Goal: Task Accomplishment & Management: Manage account settings

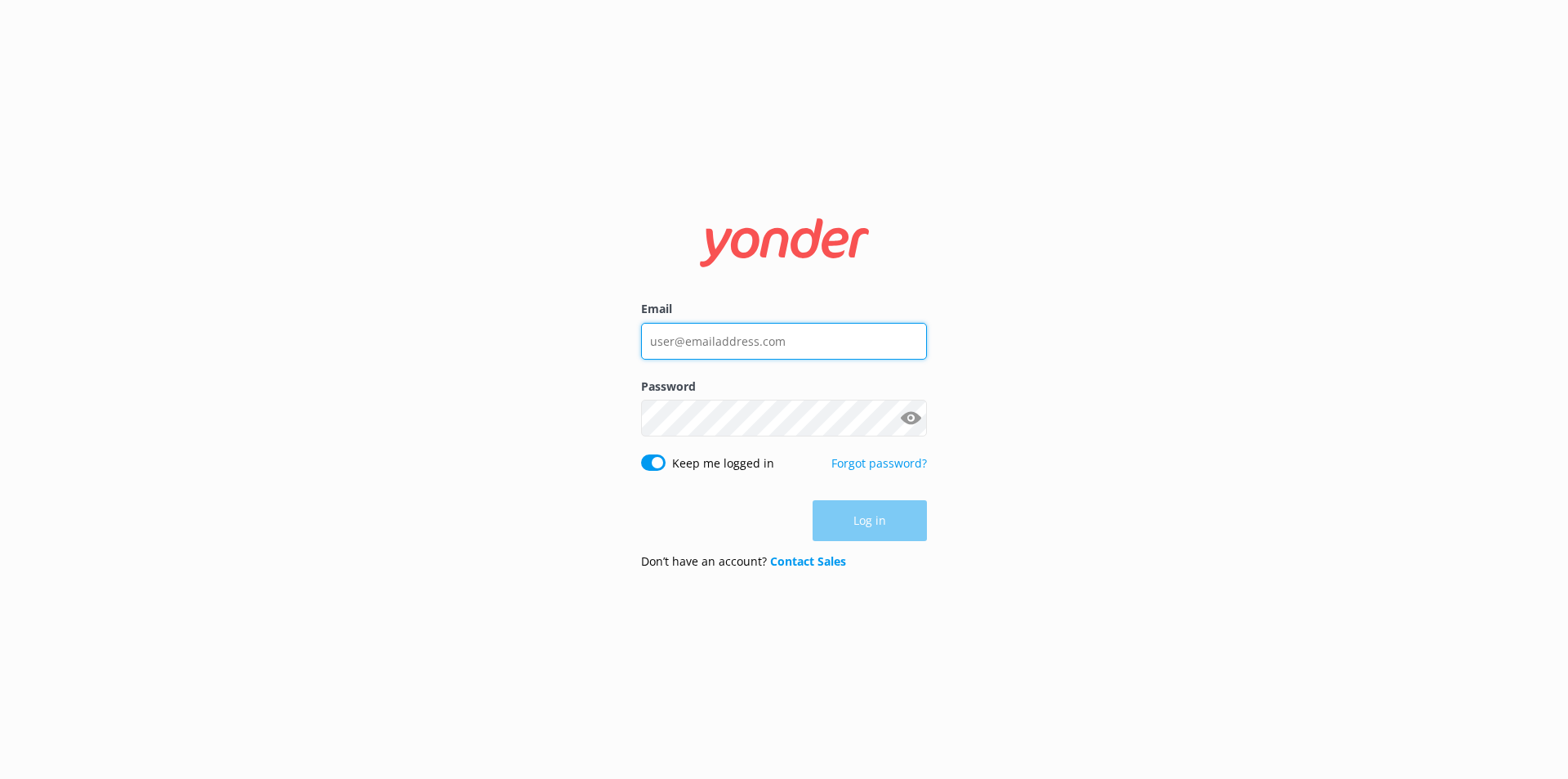
type input "[EMAIL_ADDRESS][DOMAIN_NAME]"
drag, startPoint x: 728, startPoint y: 516, endPoint x: 722, endPoint y: 485, distance: 31.6
click at [724, 511] on div "Log in" at bounding box center [784, 520] width 286 height 41
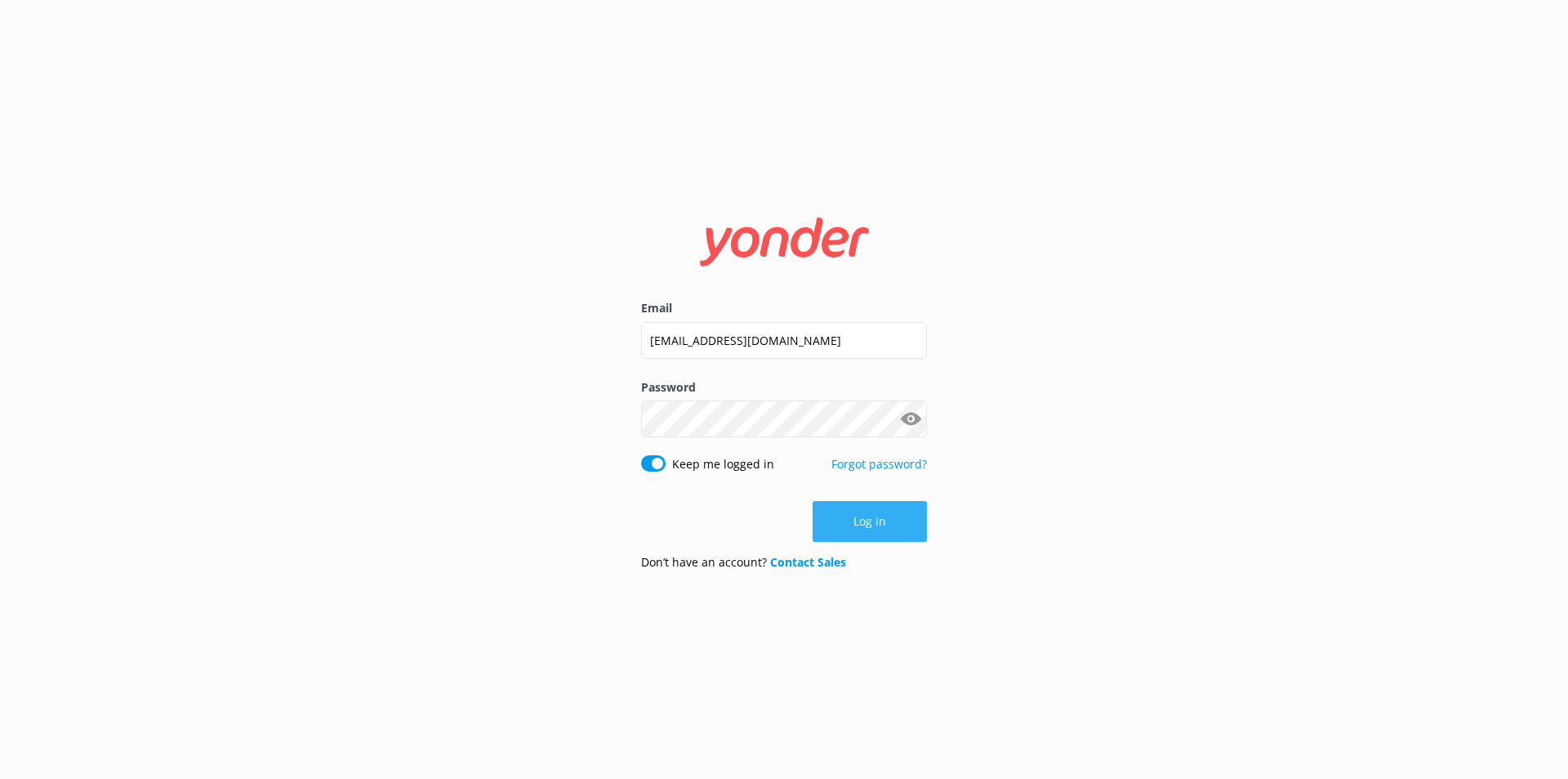
click at [865, 524] on button "Log in" at bounding box center [870, 521] width 114 height 41
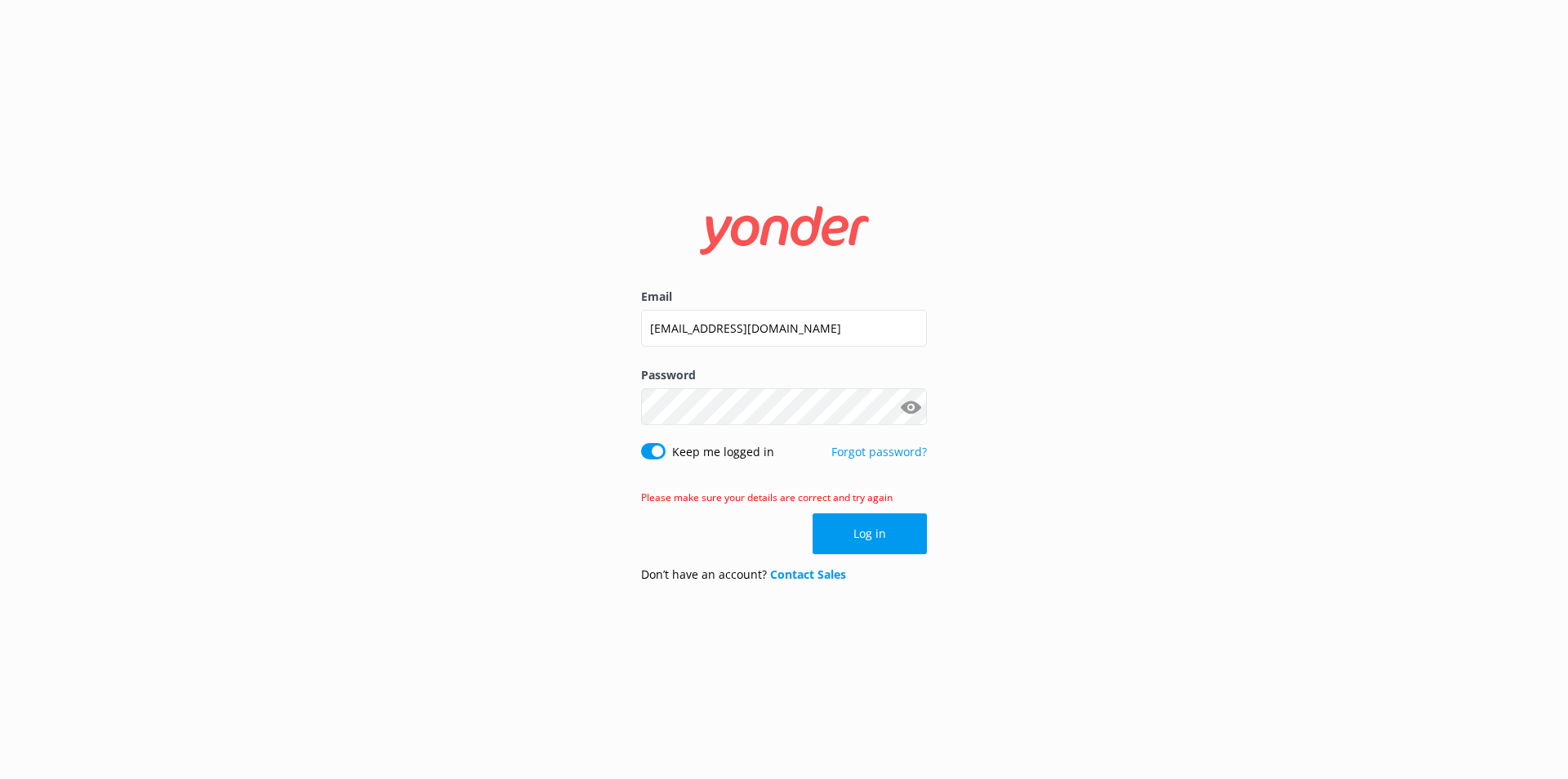
click at [855, 530] on button "Log in" at bounding box center [870, 534] width 114 height 41
click at [783, 333] on input "[EMAIL_ADDRESS][DOMAIN_NAME]" at bounding box center [784, 327] width 286 height 37
click at [881, 533] on button "Log in" at bounding box center [870, 534] width 114 height 41
click at [918, 404] on button "Show password" at bounding box center [910, 407] width 32 height 32
